Goal: Transaction & Acquisition: Subscribe to service/newsletter

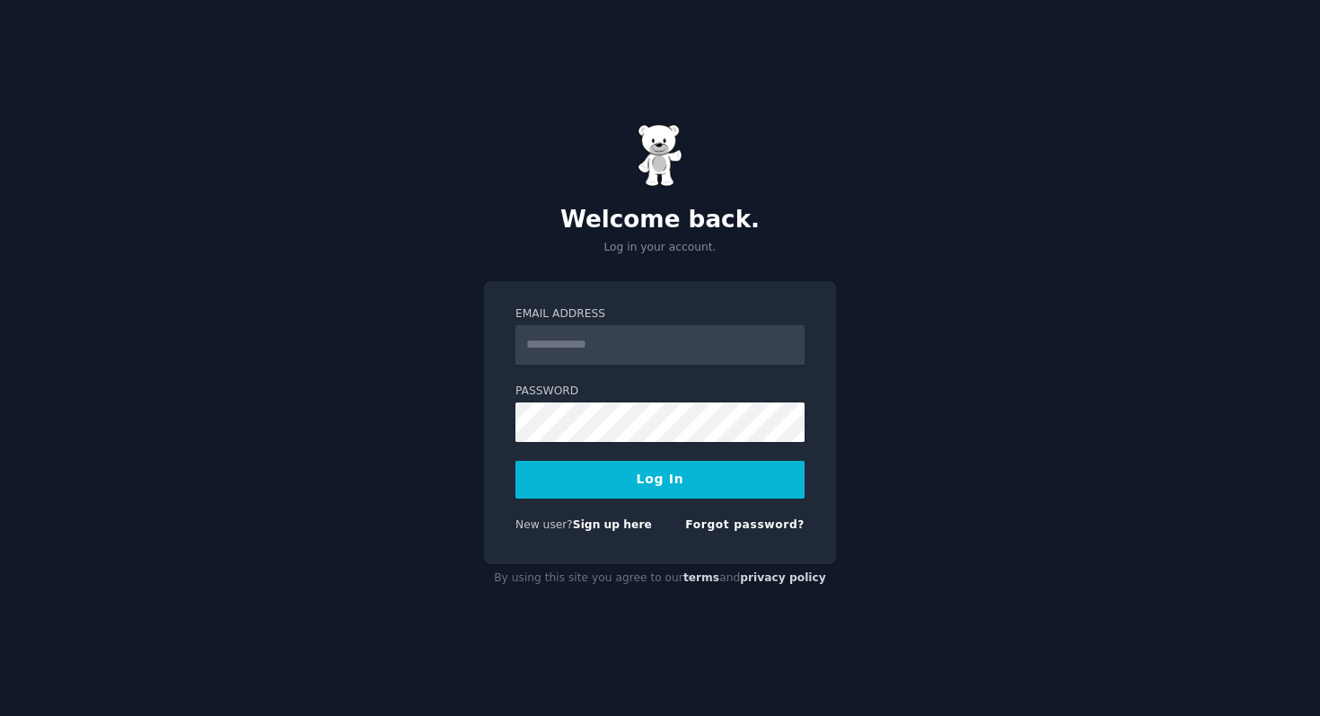
click at [641, 347] on input "Email Address" at bounding box center [659, 345] width 289 height 40
type input "**********"
click at [515, 461] on button "Log In" at bounding box center [659, 480] width 289 height 38
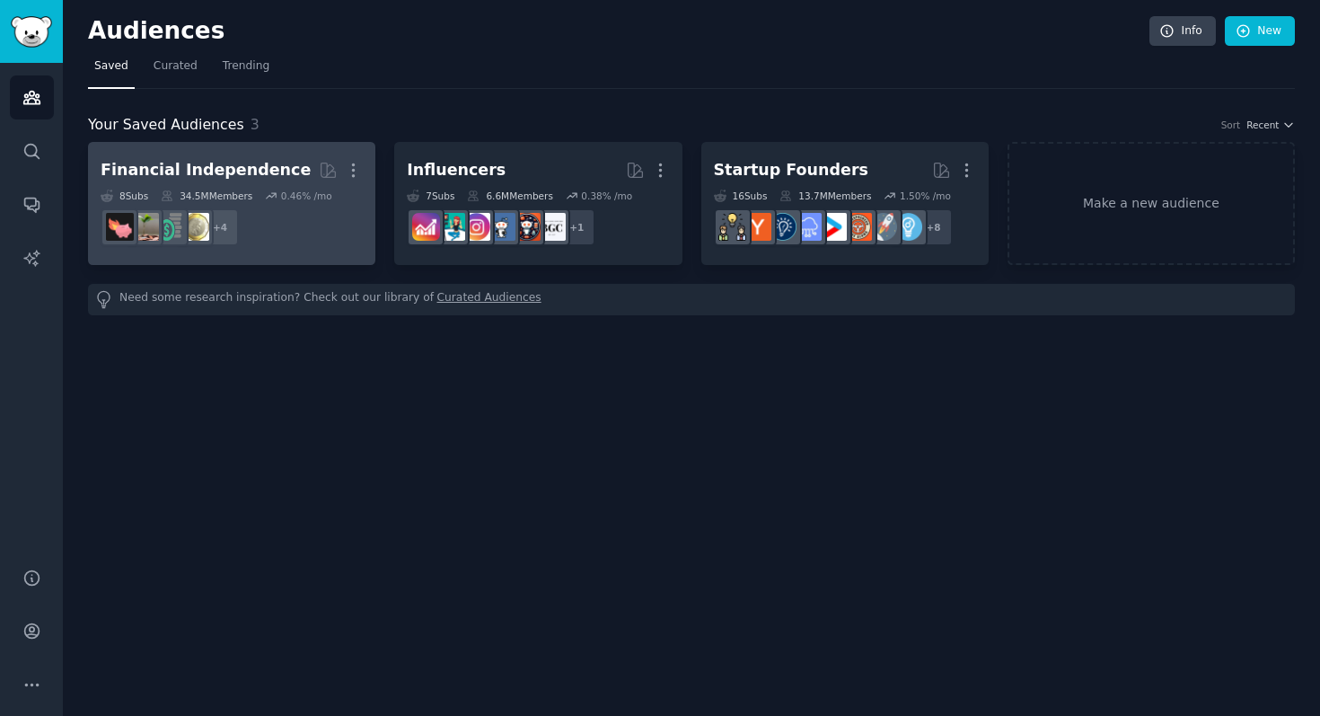
click at [275, 170] on h2 "Financial Independence More" at bounding box center [232, 169] width 262 height 31
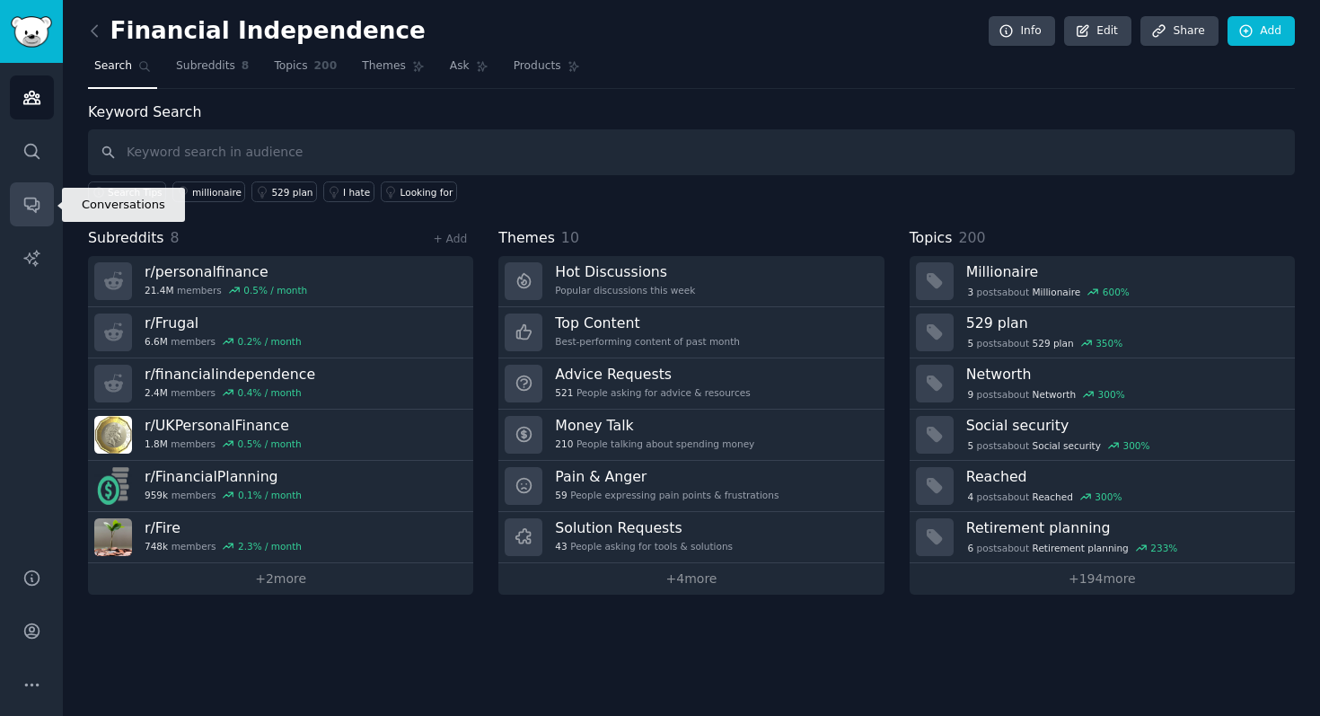
click at [37, 199] on icon "Sidebar" at bounding box center [31, 204] width 19 height 19
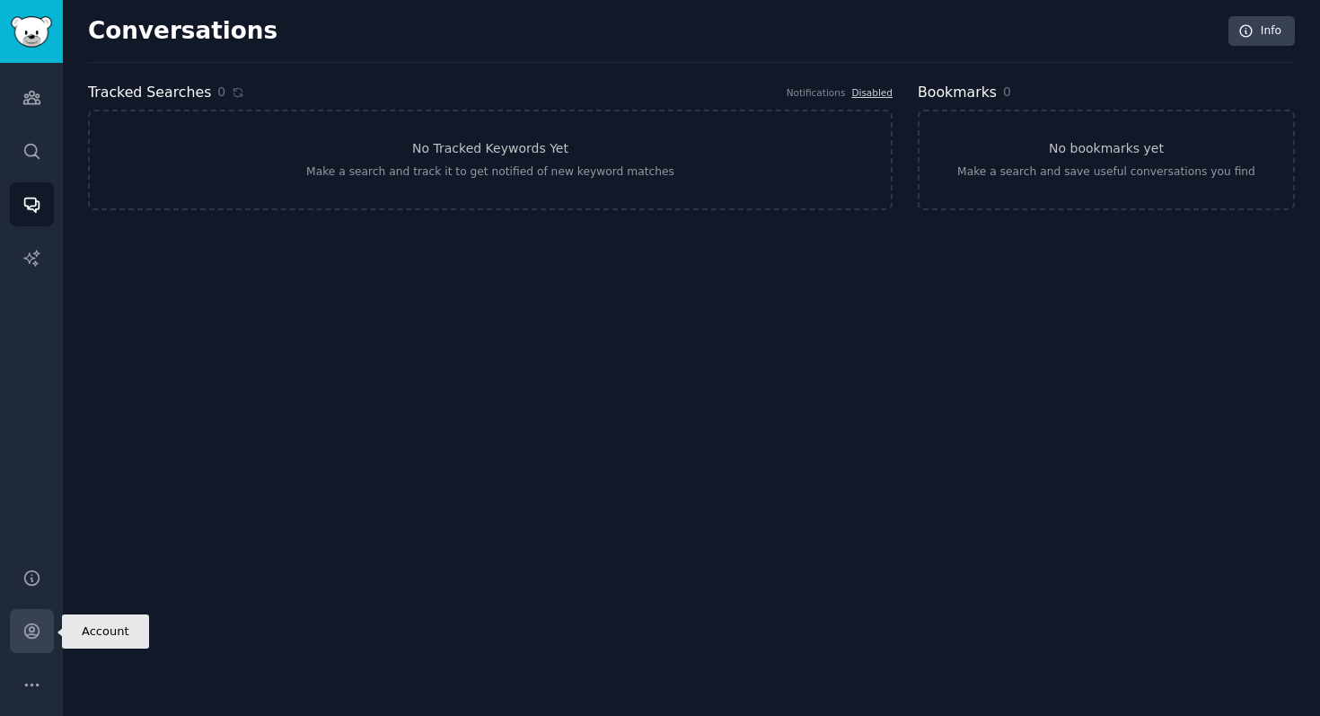
click at [26, 637] on icon "Sidebar" at bounding box center [31, 631] width 14 height 14
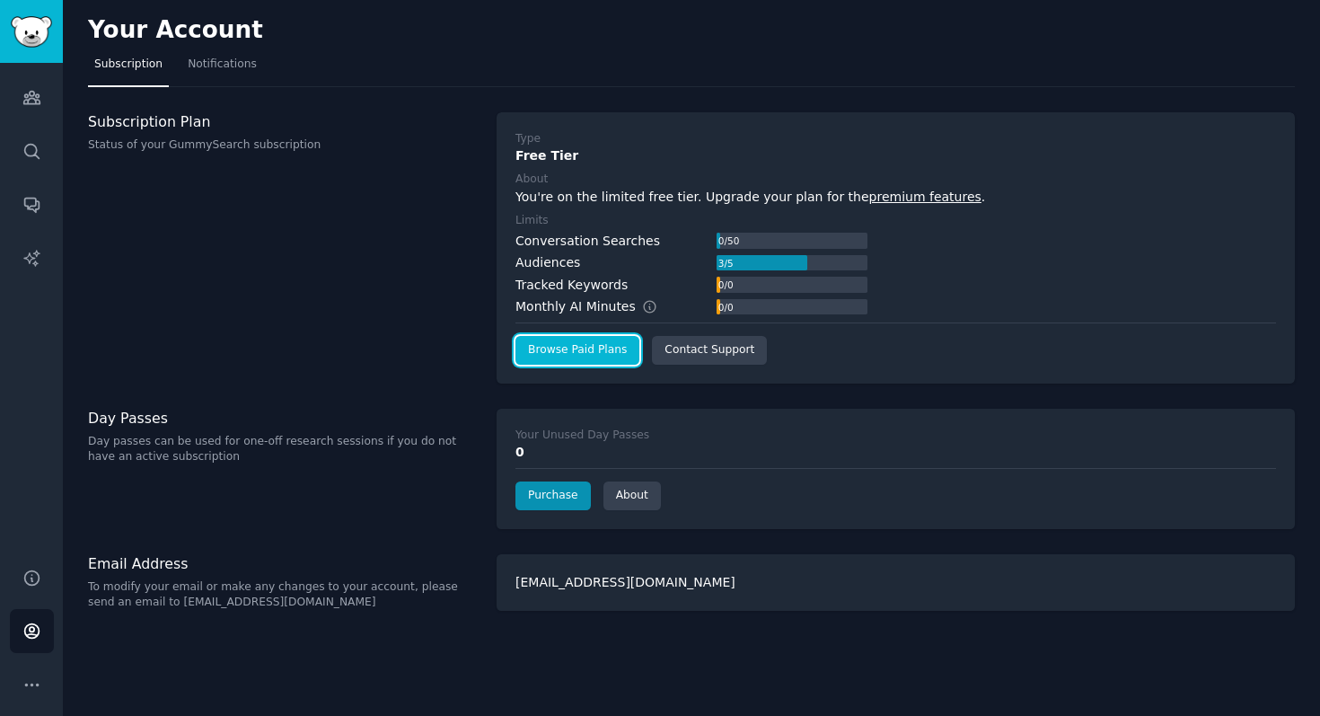
click at [549, 362] on link "Browse Paid Plans" at bounding box center [577, 350] width 124 height 29
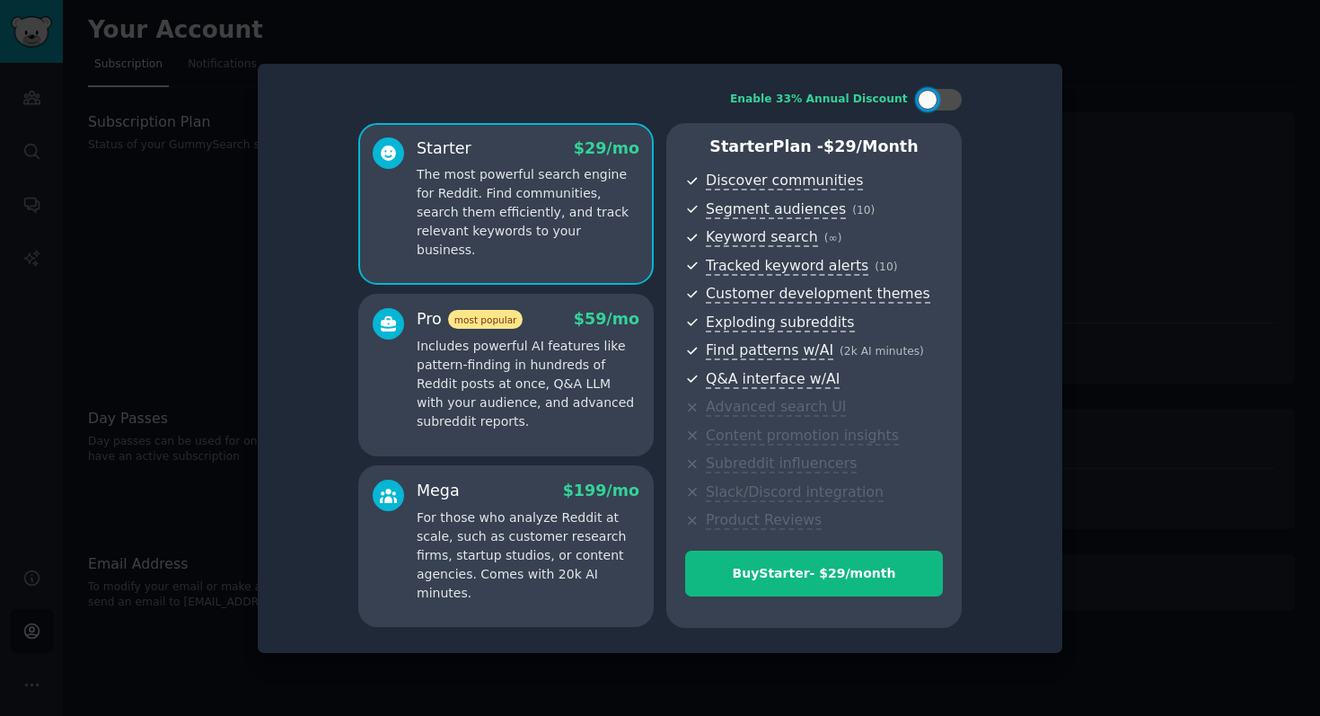
click at [419, 217] on p "The most powerful search engine for Reddit. Find communities, search them effic…" at bounding box center [528, 212] width 223 height 94
click at [540, 359] on p "Includes powerful AI features like pattern-finding in hundreds of Reddit posts …" at bounding box center [528, 384] width 223 height 94
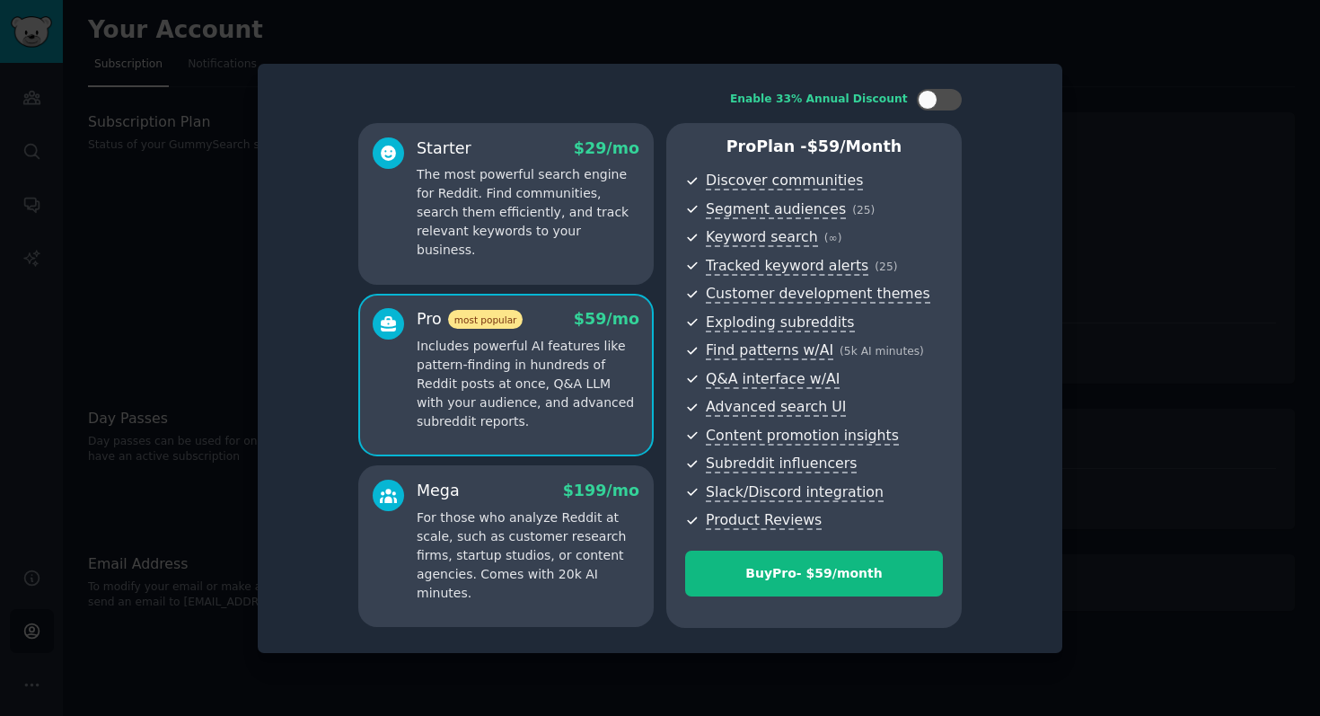
click at [541, 219] on p "The most powerful search engine for Reddit. Find communities, search them effic…" at bounding box center [528, 212] width 223 height 94
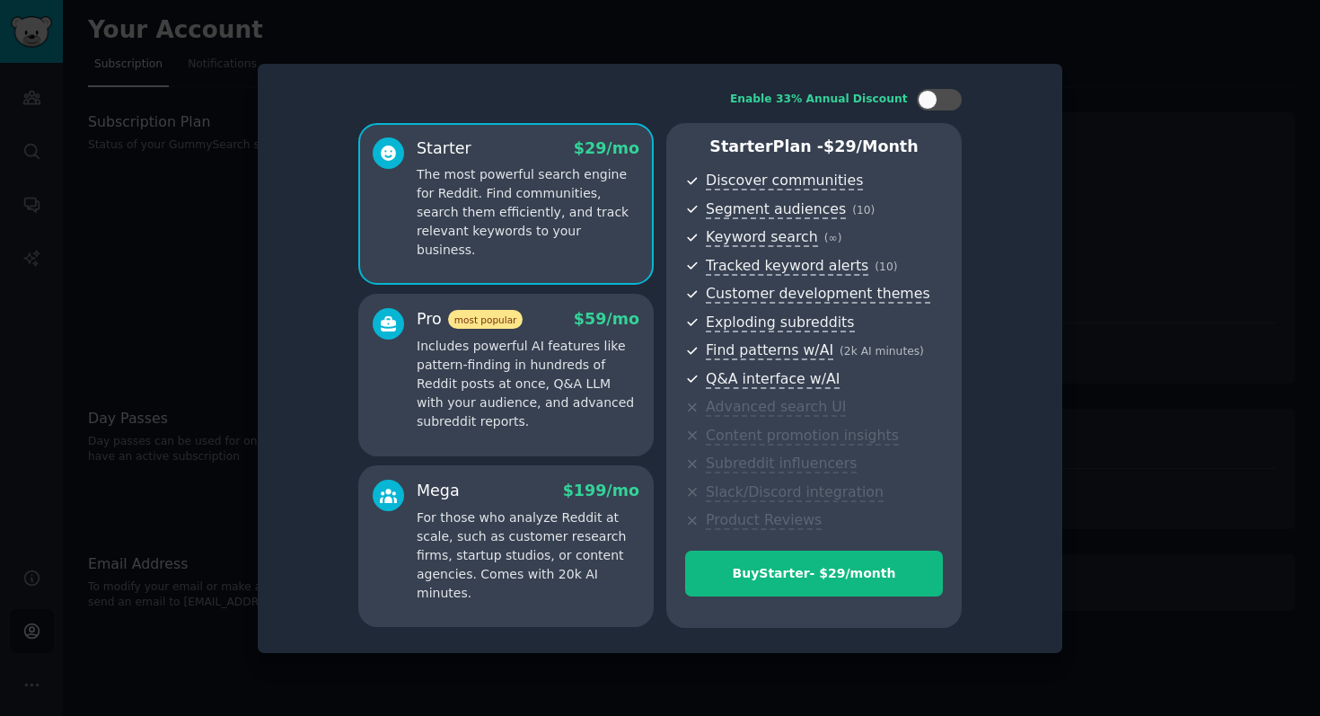
click at [546, 328] on div "Pro most popular $ 59 /mo" at bounding box center [528, 319] width 223 height 22
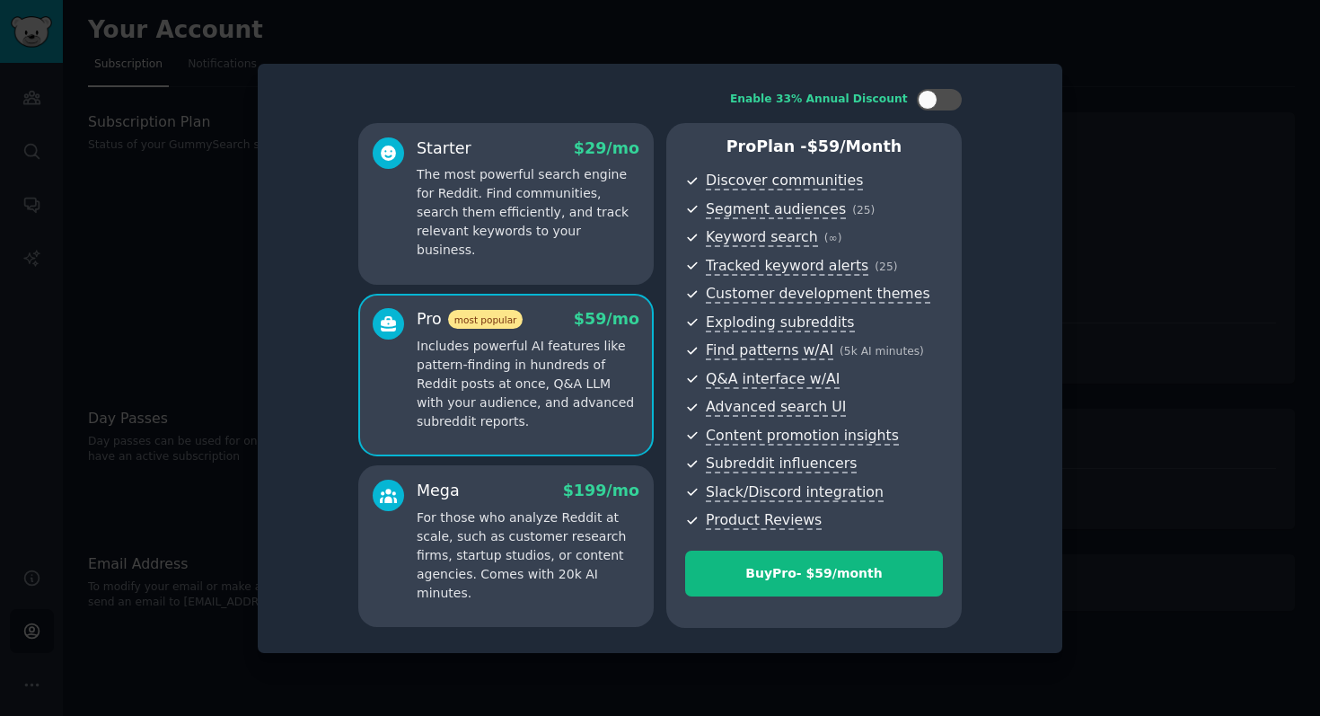
click at [546, 200] on p "The most powerful search engine for Reddit. Find communities, search them effic…" at bounding box center [528, 212] width 223 height 94
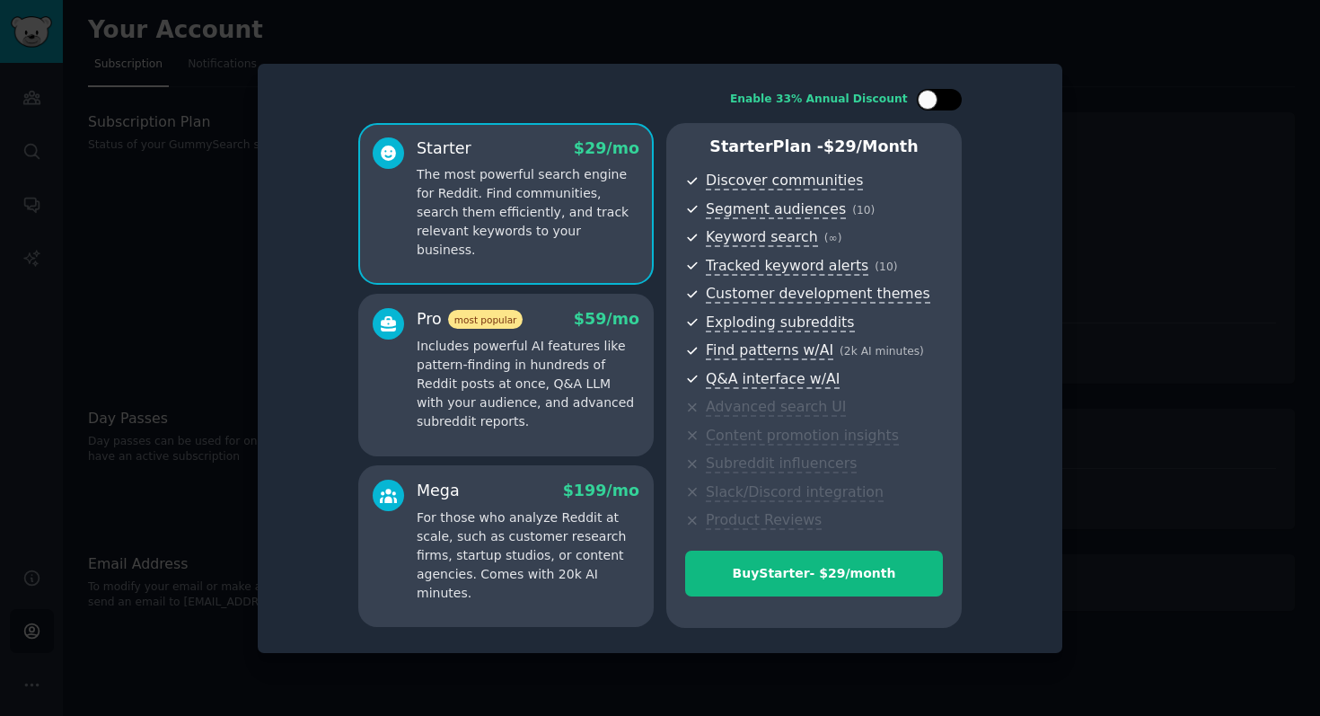
click at [932, 98] on div at bounding box center [928, 100] width 20 height 20
click at [932, 98] on icon at bounding box center [929, 100] width 10 height 10
checkbox input "false"
click at [1105, 173] on div at bounding box center [660, 358] width 1320 height 716
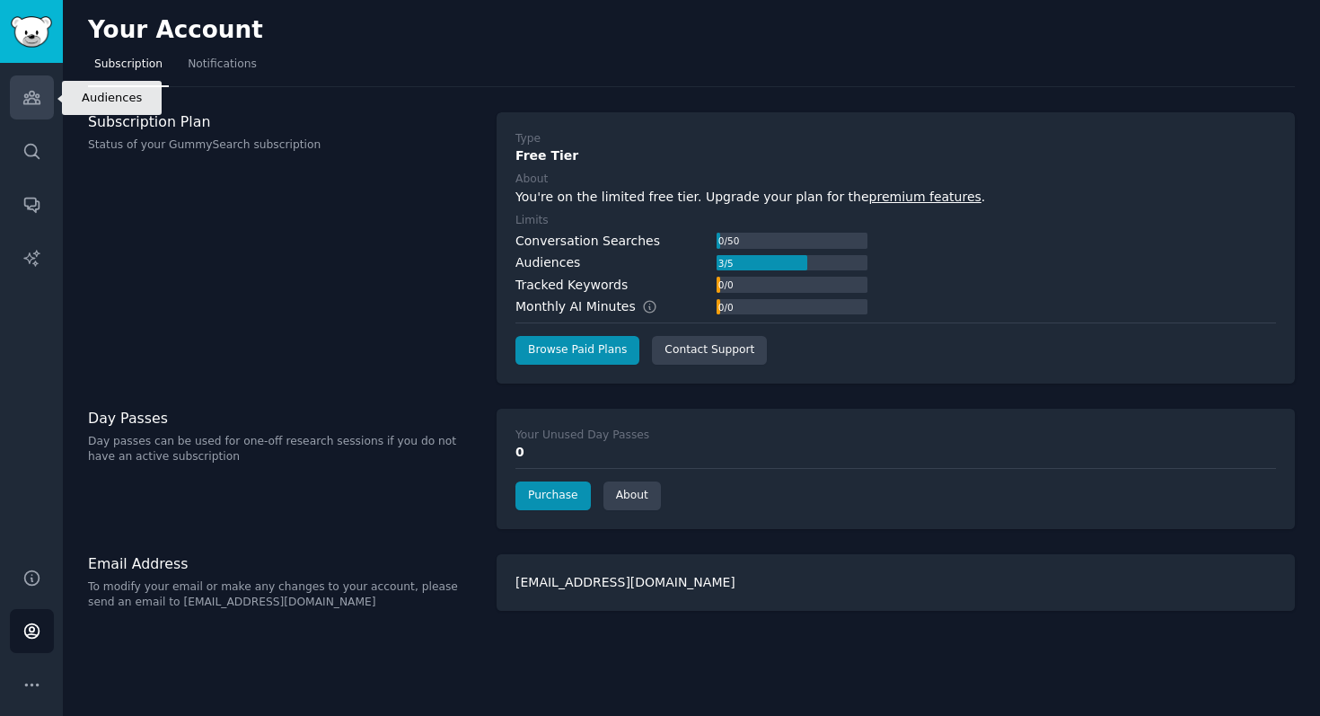
click at [32, 99] on icon "Sidebar" at bounding box center [31, 97] width 19 height 19
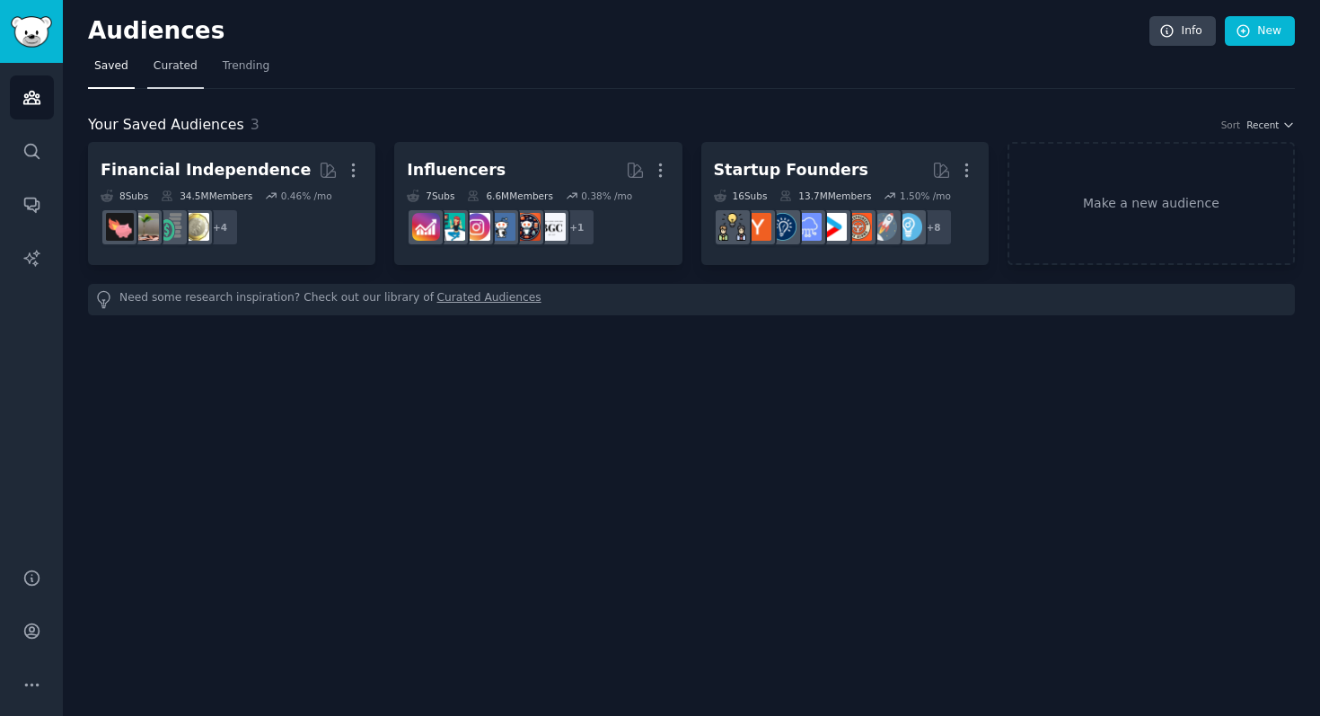
click at [178, 64] on span "Curated" at bounding box center [176, 66] width 44 height 16
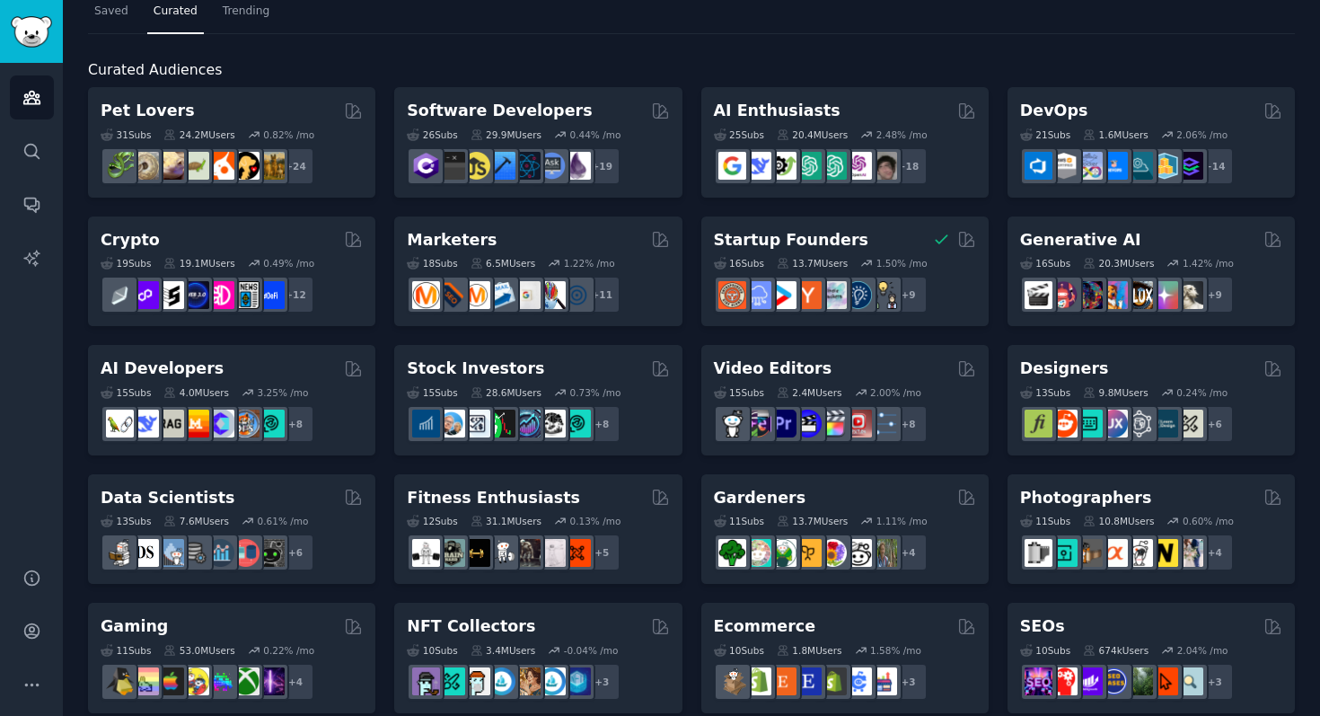
scroll to position [56, 0]
